Goal: Task Accomplishment & Management: Use online tool/utility

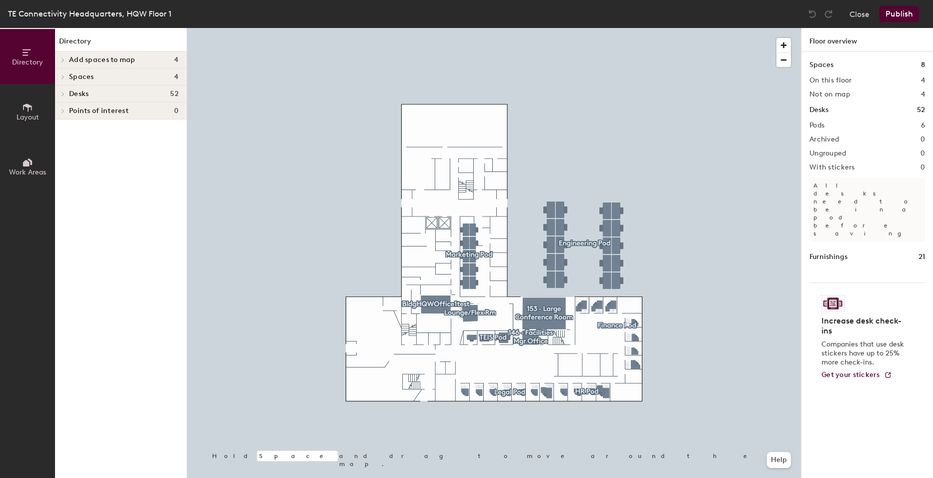
click at [64, 76] on icon at bounding box center [63, 77] width 4 height 5
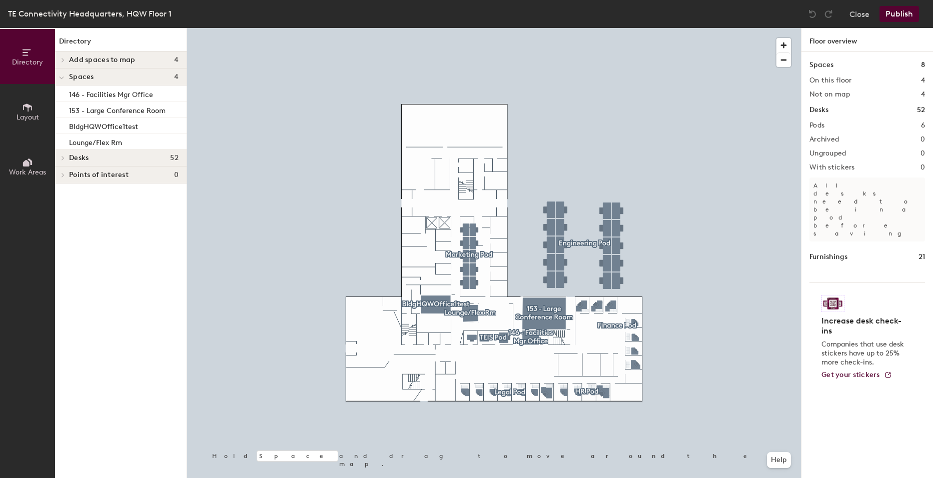
click at [36, 106] on button "Layout" at bounding box center [27, 111] width 55 height 55
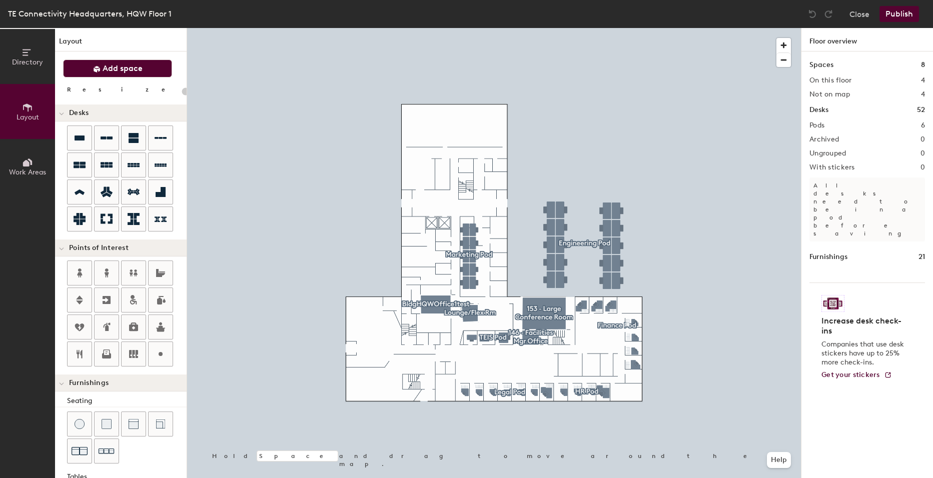
click at [113, 68] on span "Add space" at bounding box center [123, 69] width 40 height 10
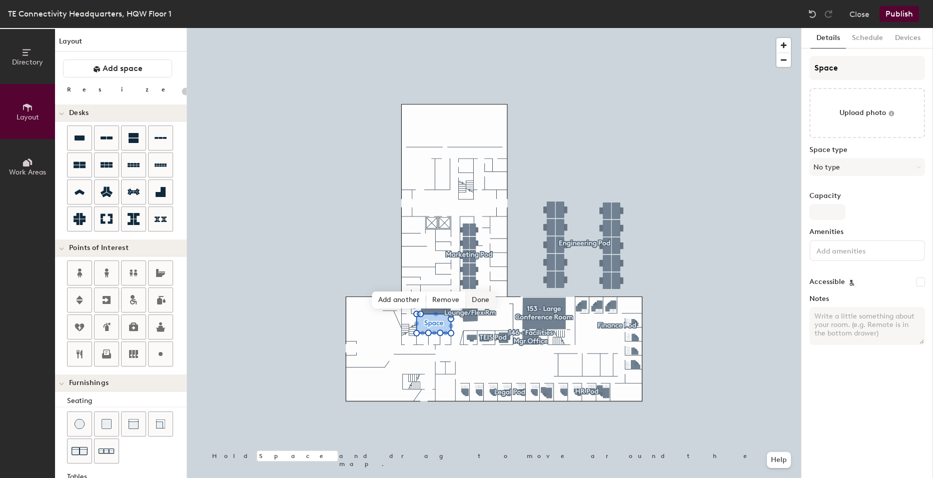
type input "20"
click at [850, 67] on input "Space" at bounding box center [868, 68] width 116 height 24
type input "S"
type input "20"
type input "S"
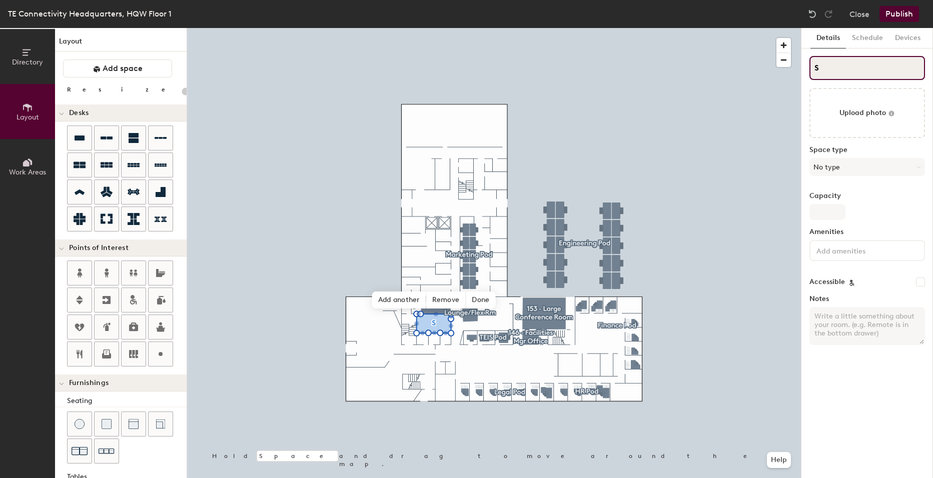
type input "20"
type input "SB"
type input "20"
type input "B"
type input "20"
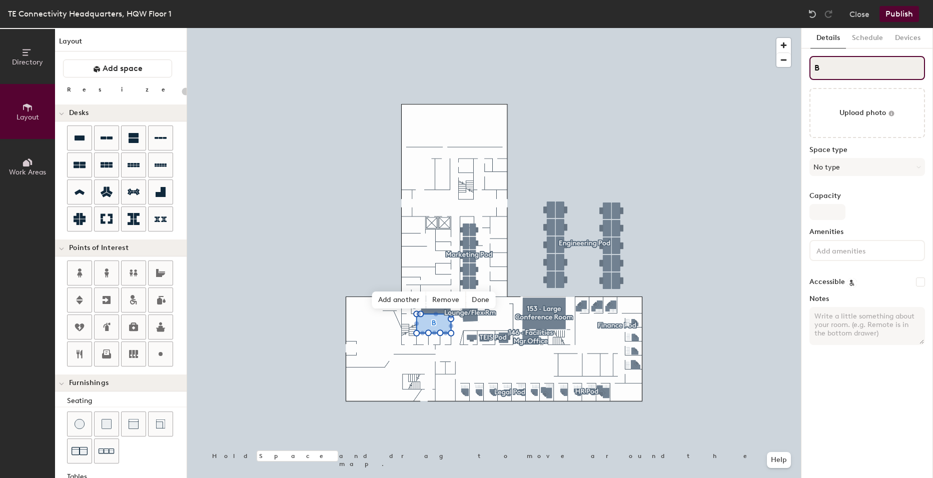
type input "Bl"
type input "20"
type input "Bldg"
type input "20"
type input "BldgHQ"
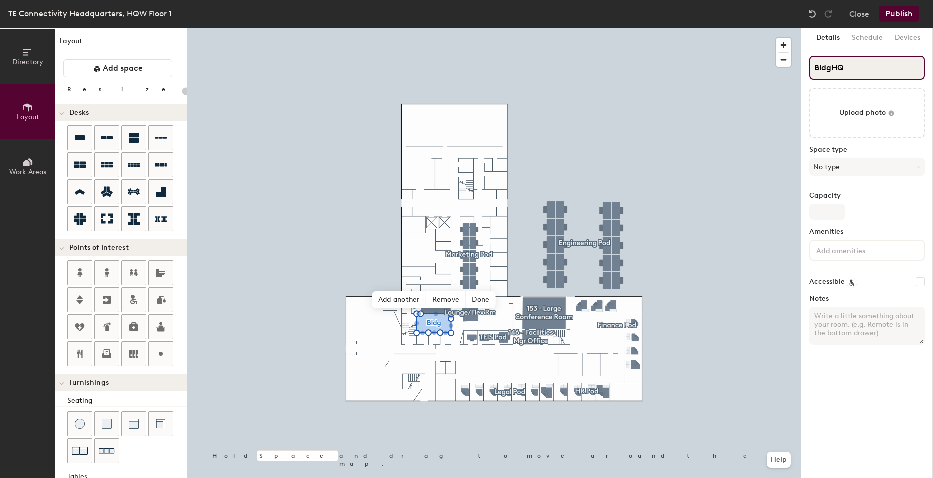
type input "20"
type input "BldgHQW"
type input "20"
type input "BldgHQWC"
type input "20"
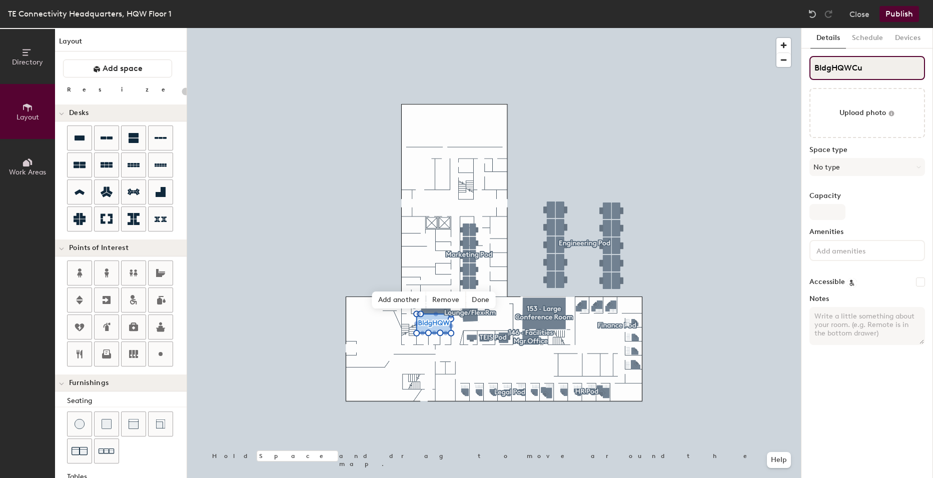
type input "BldgHQWCub"
type input "20"
type input "BldgHQWCubi"
type input "20"
type input "BldgHQWCubicle"
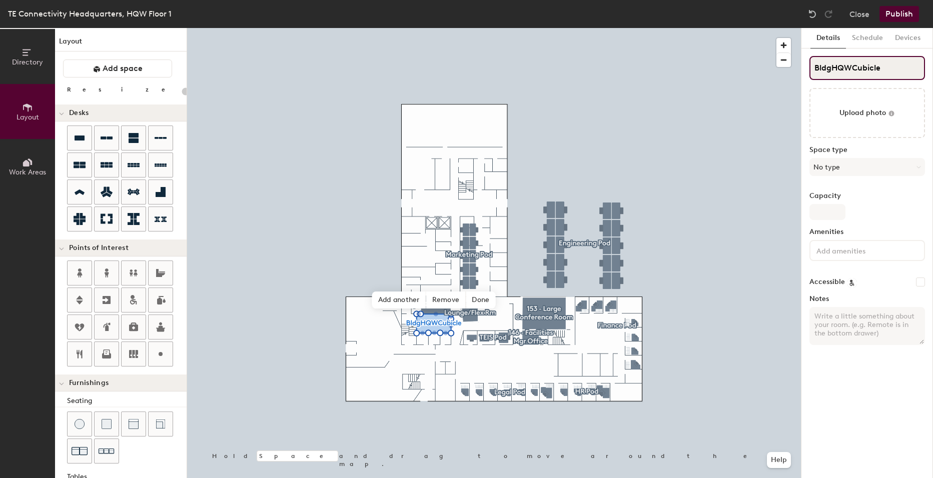
type input "20"
type input "BldgHQWCubicle1"
type input "20"
type input "BldgHQWCubicle1T"
type input "20"
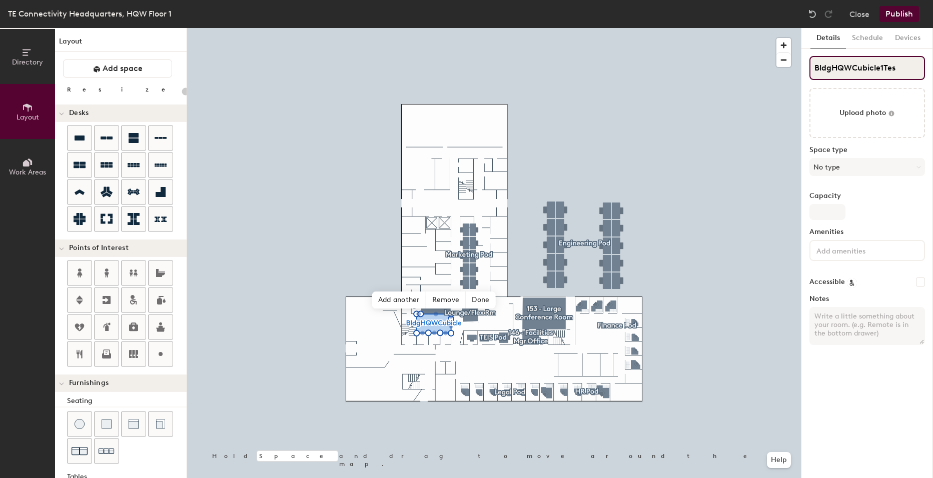
type input "BldgHQWCubicle1Test"
type input "20"
type input "BldgHQWCubicle1Test"
click at [878, 168] on button "No type" at bounding box center [868, 167] width 116 height 18
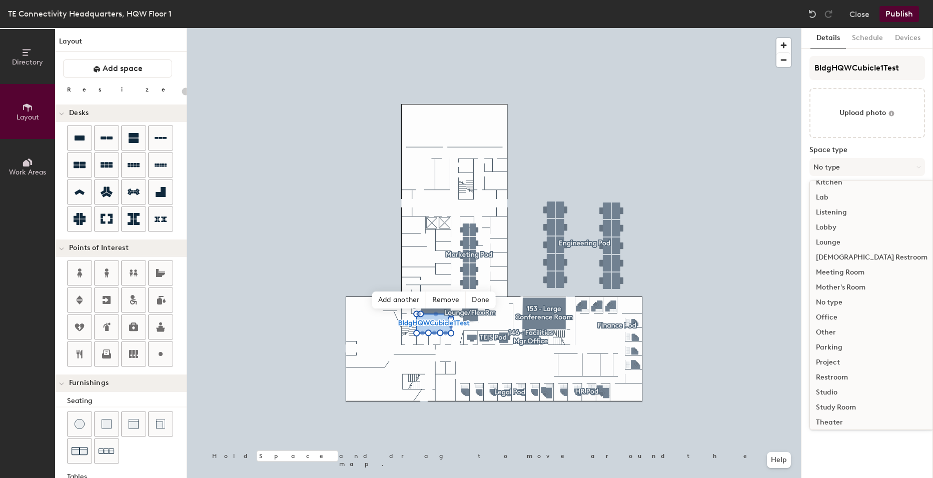
scroll to position [200, 0]
click at [837, 304] on div "Office" at bounding box center [872, 307] width 124 height 15
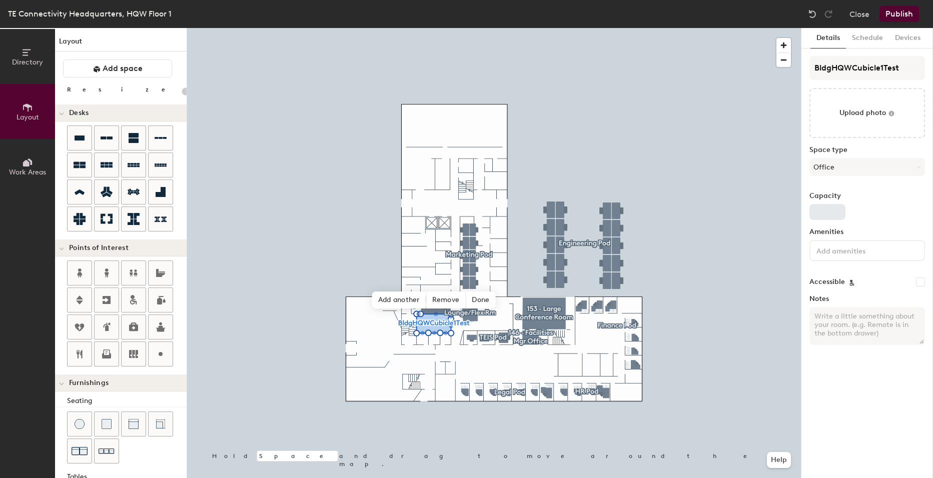
type input "20"
click at [825, 215] on input "Capacity" at bounding box center [828, 212] width 36 height 16
type input "1"
type input "20"
type input "1"
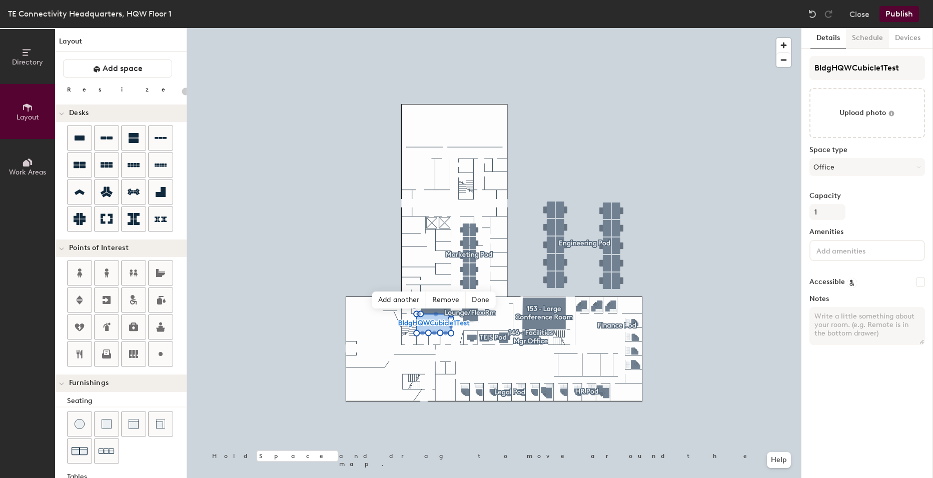
click at [862, 33] on button "Schedule" at bounding box center [867, 38] width 43 height 21
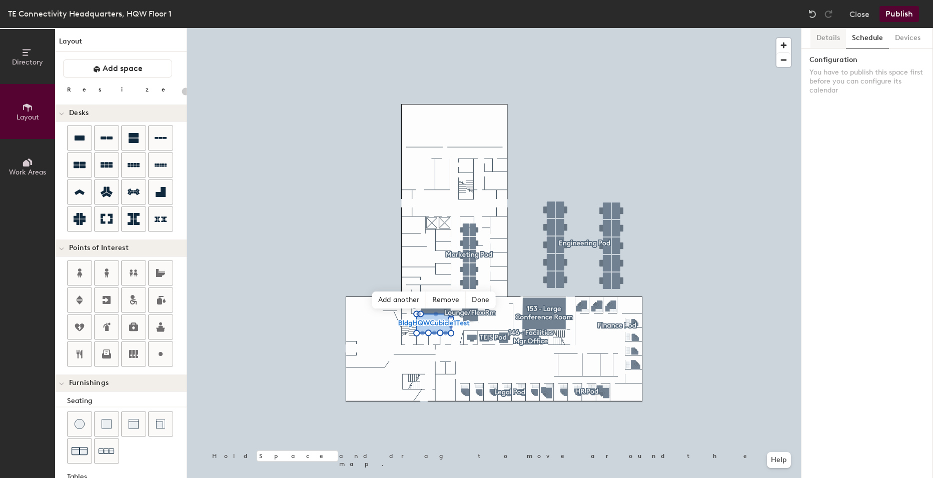
click at [826, 38] on button "Details" at bounding box center [829, 38] width 36 height 21
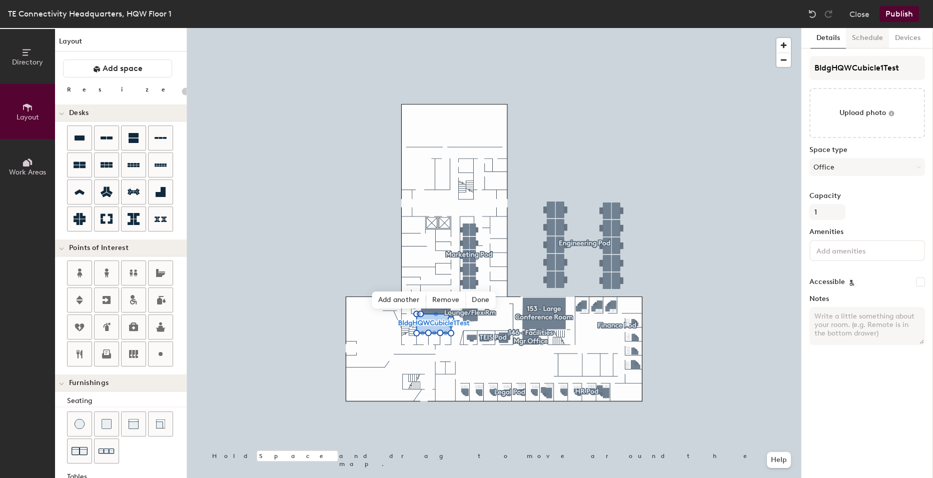
click at [878, 40] on button "Schedule" at bounding box center [867, 38] width 43 height 21
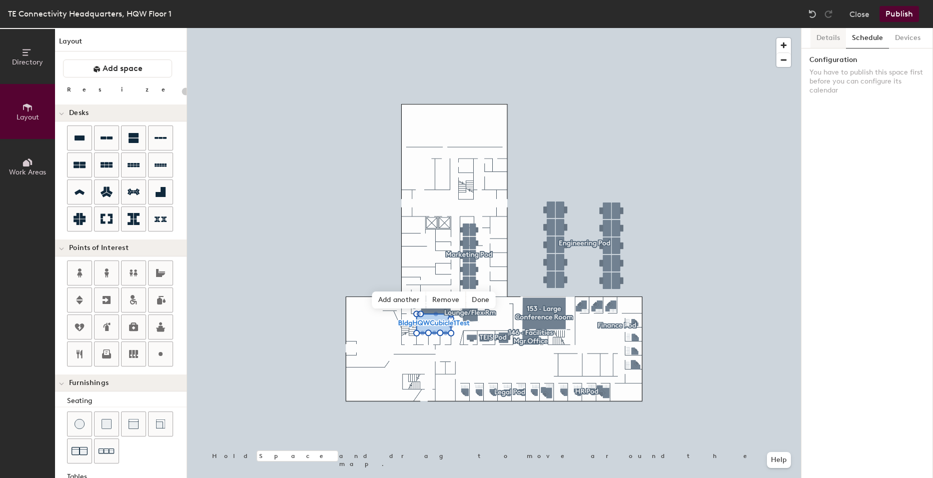
click at [814, 38] on button "Details" at bounding box center [829, 38] width 36 height 21
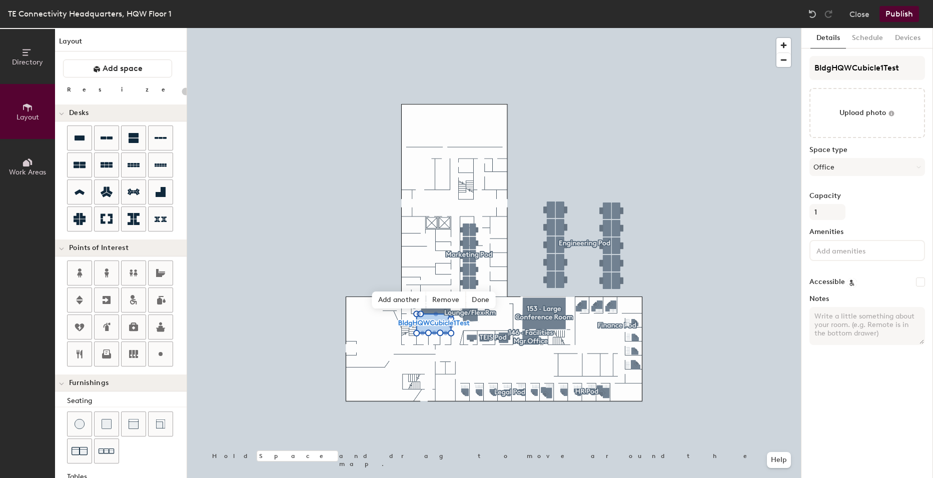
click at [897, 13] on button "Publish" at bounding box center [900, 14] width 40 height 16
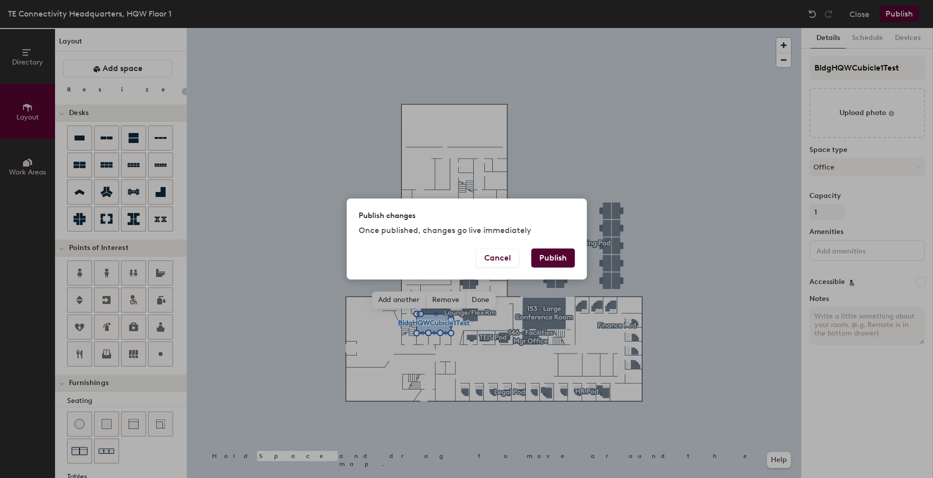
click at [558, 255] on button "Publish" at bounding box center [553, 258] width 44 height 19
type input "20"
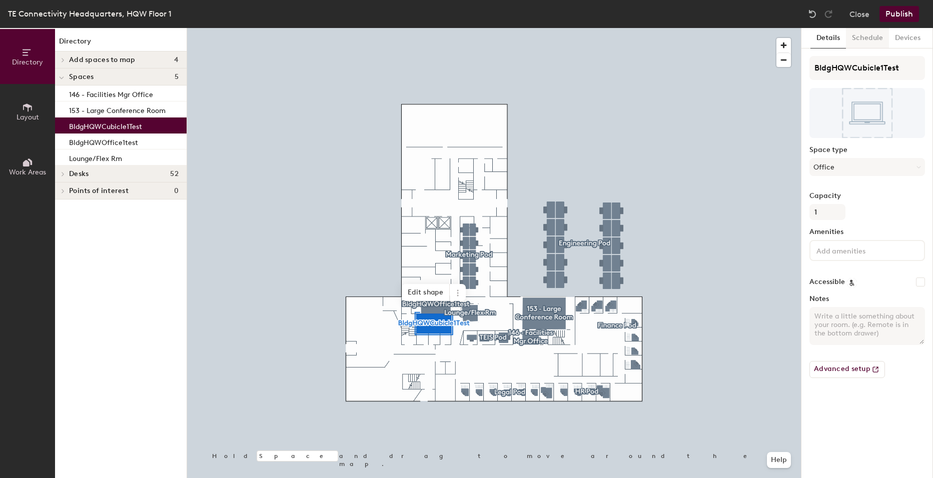
click at [856, 36] on button "Schedule" at bounding box center [867, 38] width 43 height 21
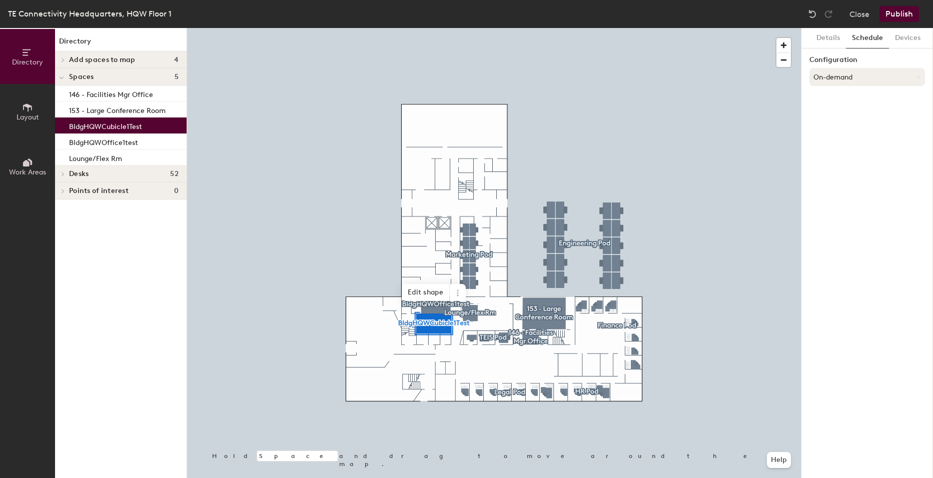
click at [840, 75] on button "On-demand" at bounding box center [868, 77] width 116 height 18
click at [841, 117] on div "Scheduled" at bounding box center [867, 117] width 115 height 15
click at [830, 101] on button "Select account" at bounding box center [868, 99] width 116 height 18
click at [834, 139] on div "Microsoft 365" at bounding box center [867, 139] width 115 height 15
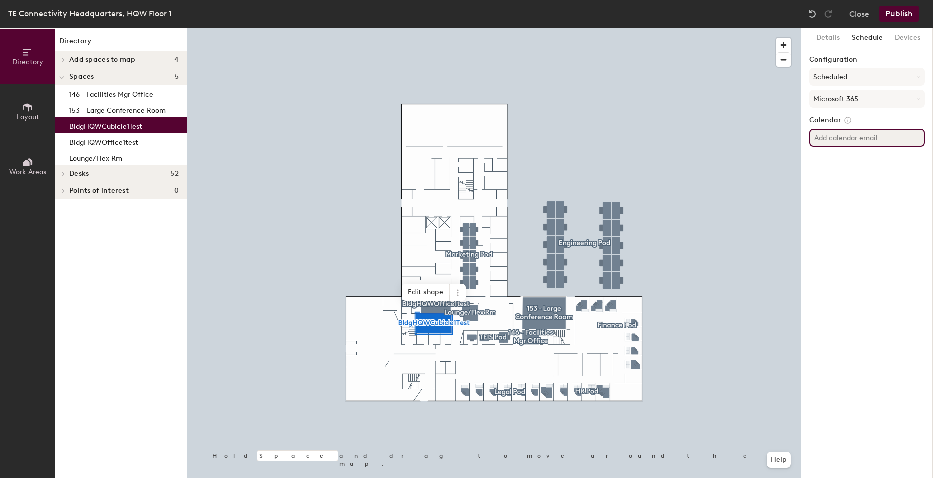
click at [842, 141] on input at bounding box center [868, 138] width 116 height 18
paste input "[EMAIL_ADDRESS][DOMAIN_NAME]"
type input "[EMAIL_ADDRESS][DOMAIN_NAME]"
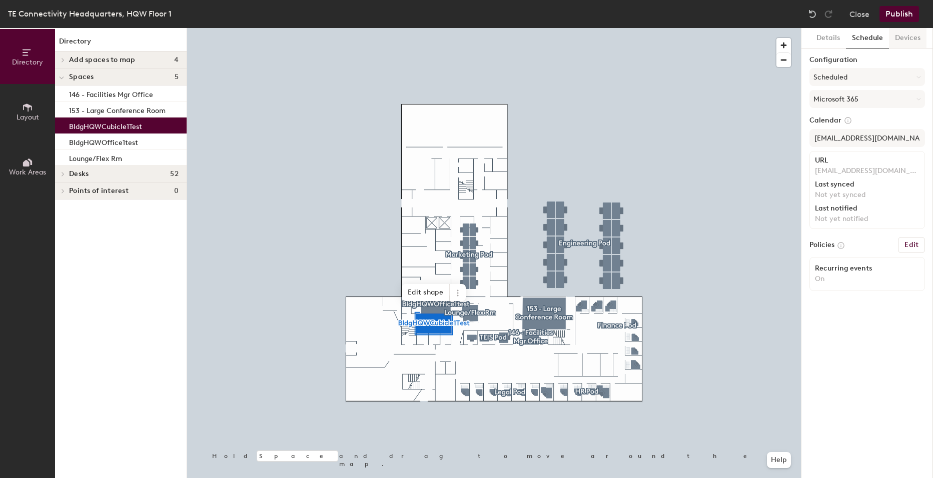
click at [912, 40] on button "Devices" at bounding box center [908, 38] width 38 height 21
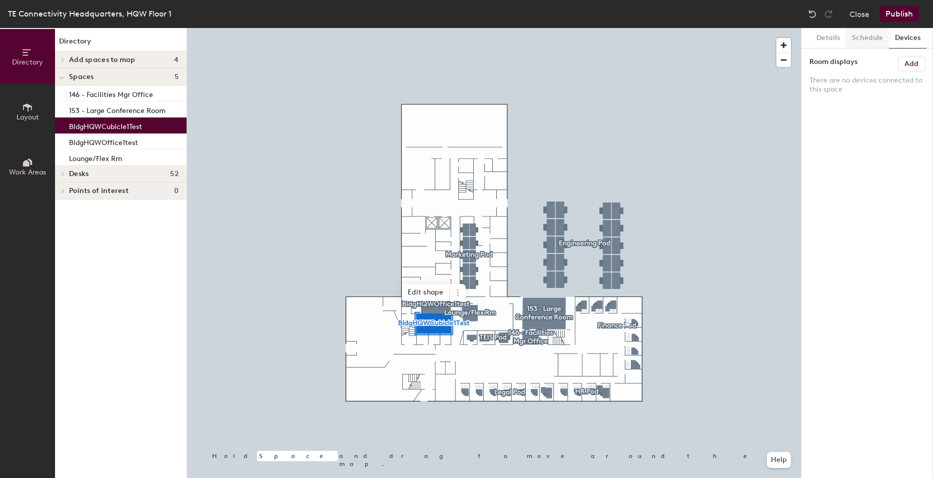
click at [873, 33] on button "Schedule" at bounding box center [867, 38] width 43 height 21
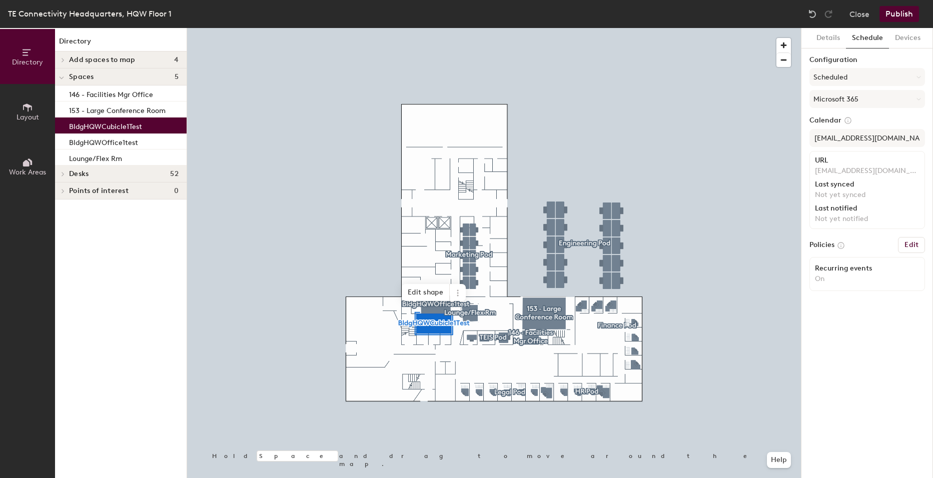
click at [899, 12] on button "Publish" at bounding box center [900, 14] width 40 height 16
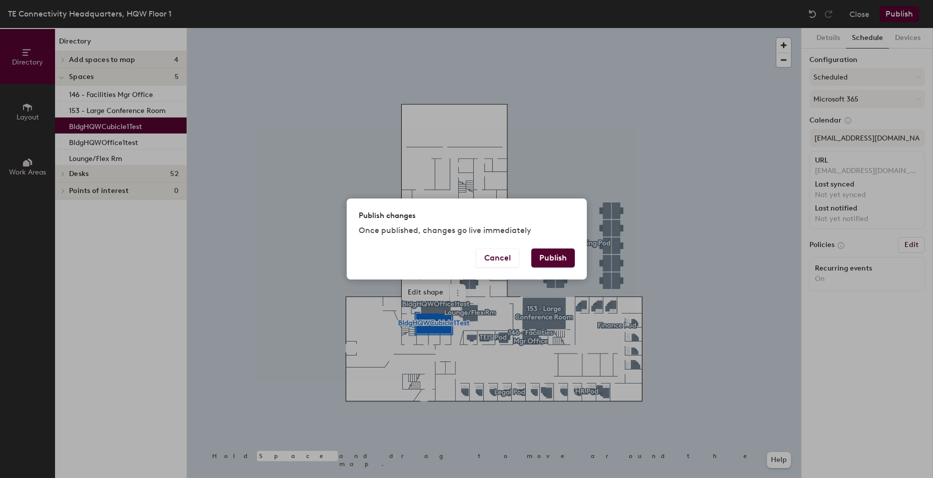
click at [544, 258] on button "Publish" at bounding box center [553, 258] width 44 height 19
